Goal: Task Accomplishment & Management: Manage account settings

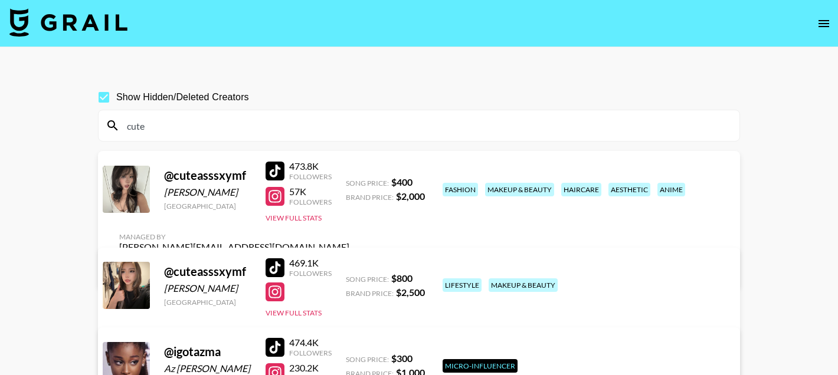
scroll to position [86, 0]
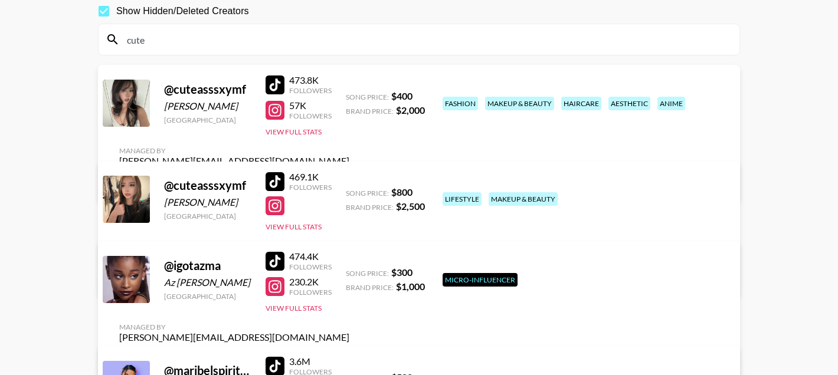
click at [247, 37] on input "cute" at bounding box center [426, 39] width 612 height 19
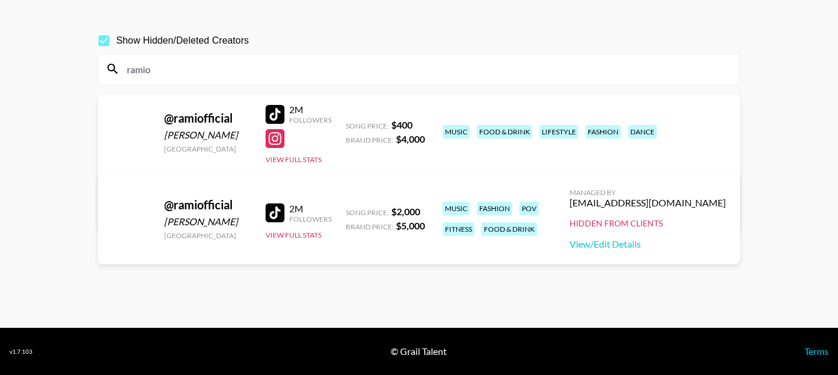
scroll to position [57, 0]
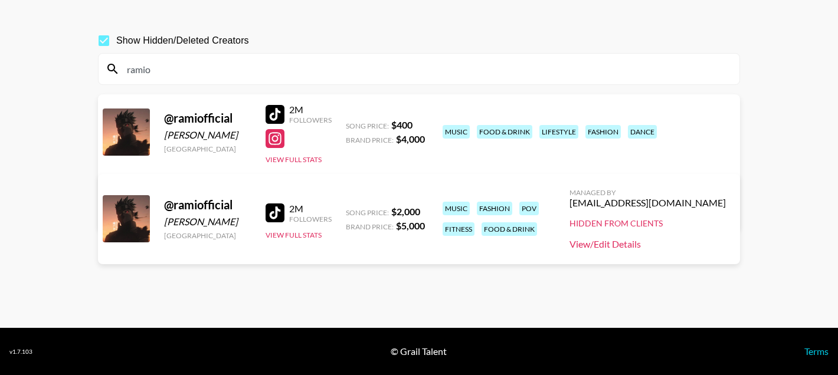
type input "ramio"
click at [641, 248] on link "View/Edit Details" at bounding box center [647, 244] width 156 height 12
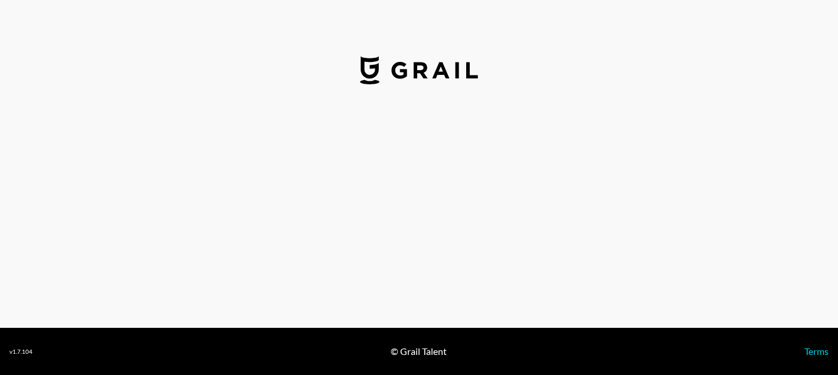
select select "USD"
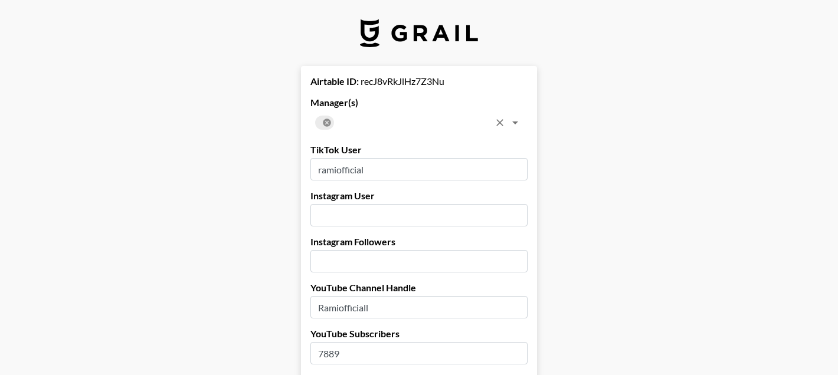
click at [328, 120] on icon at bounding box center [327, 123] width 8 height 8
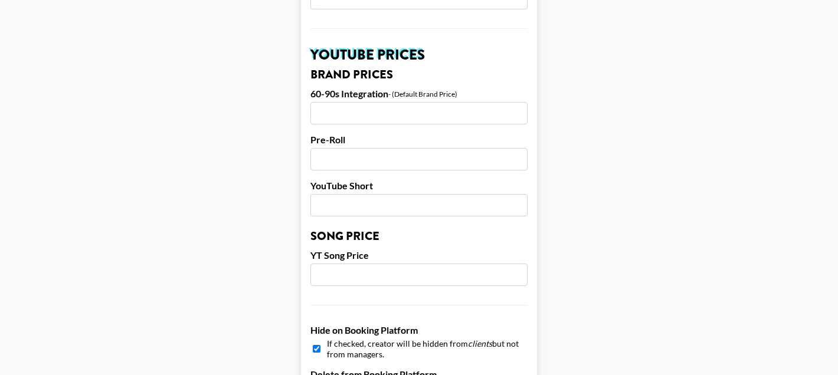
scroll to position [1226, 0]
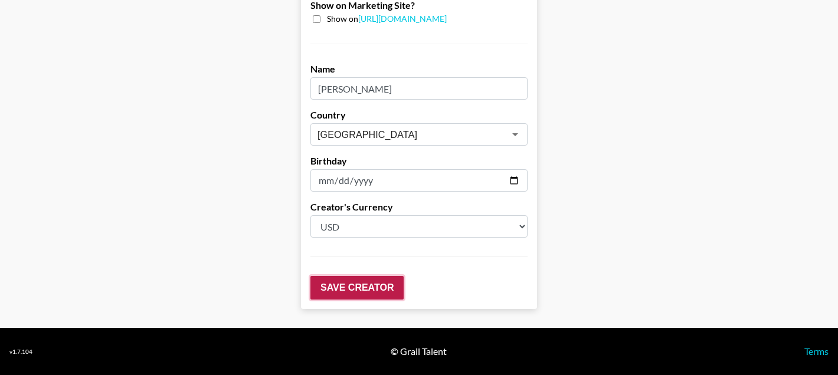
click at [332, 289] on input "Save Creator" at bounding box center [356, 288] width 93 height 24
